Goal: Navigation & Orientation: Find specific page/section

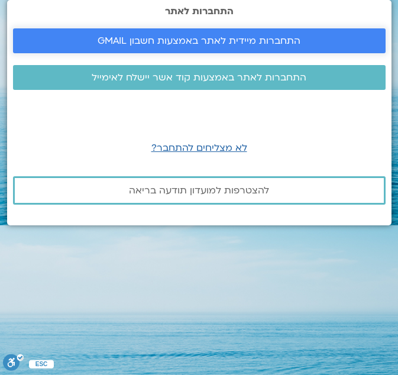
click at [309, 45] on span "התחברות מיידית לאתר באמצעות חשבון GMAIL" at bounding box center [199, 40] width 344 height 11
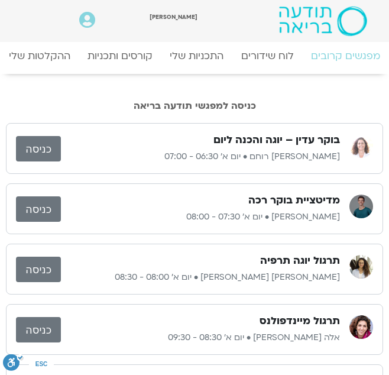
click at [43, 202] on link "כניסה" at bounding box center [38, 208] width 45 height 25
click at [46, 210] on link "כניסה" at bounding box center [38, 208] width 45 height 25
click at [47, 147] on link "כניסה" at bounding box center [38, 148] width 45 height 25
